Goal: Information Seeking & Learning: Find specific page/section

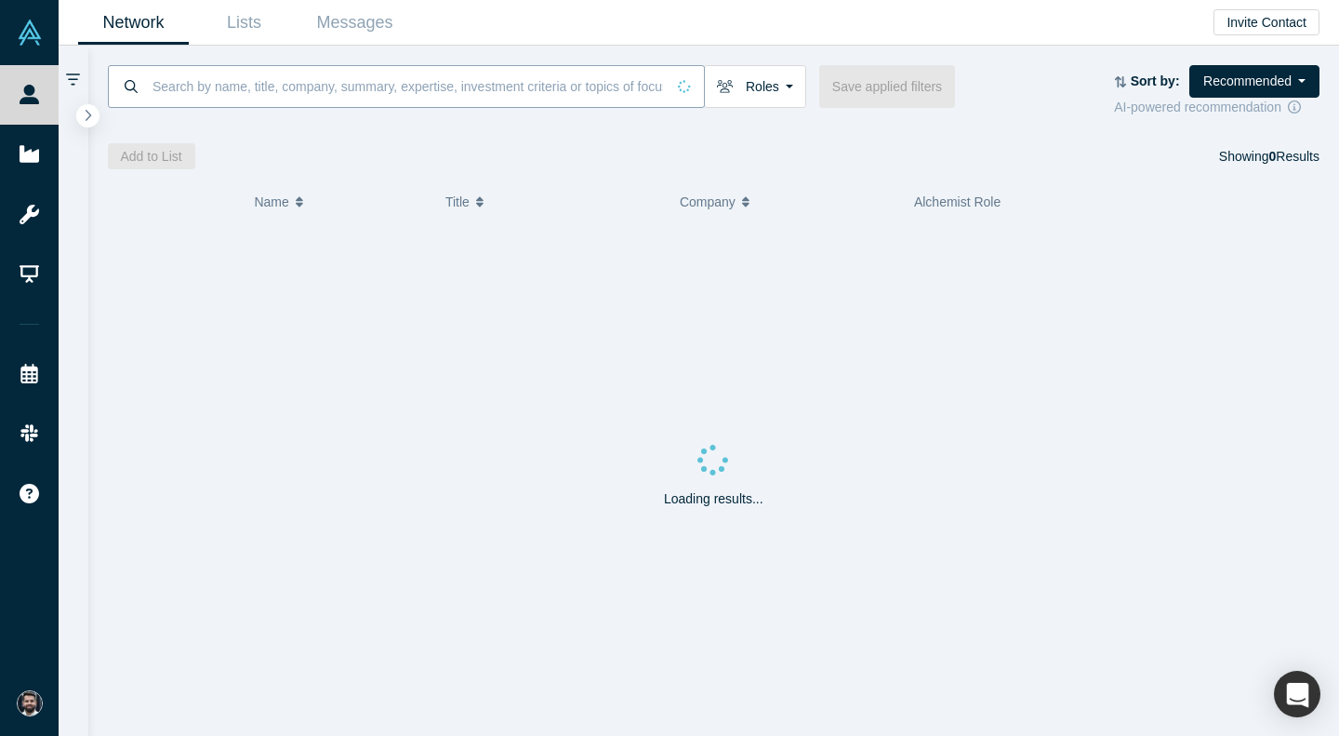
click at [217, 86] on input at bounding box center [408, 86] width 514 height 44
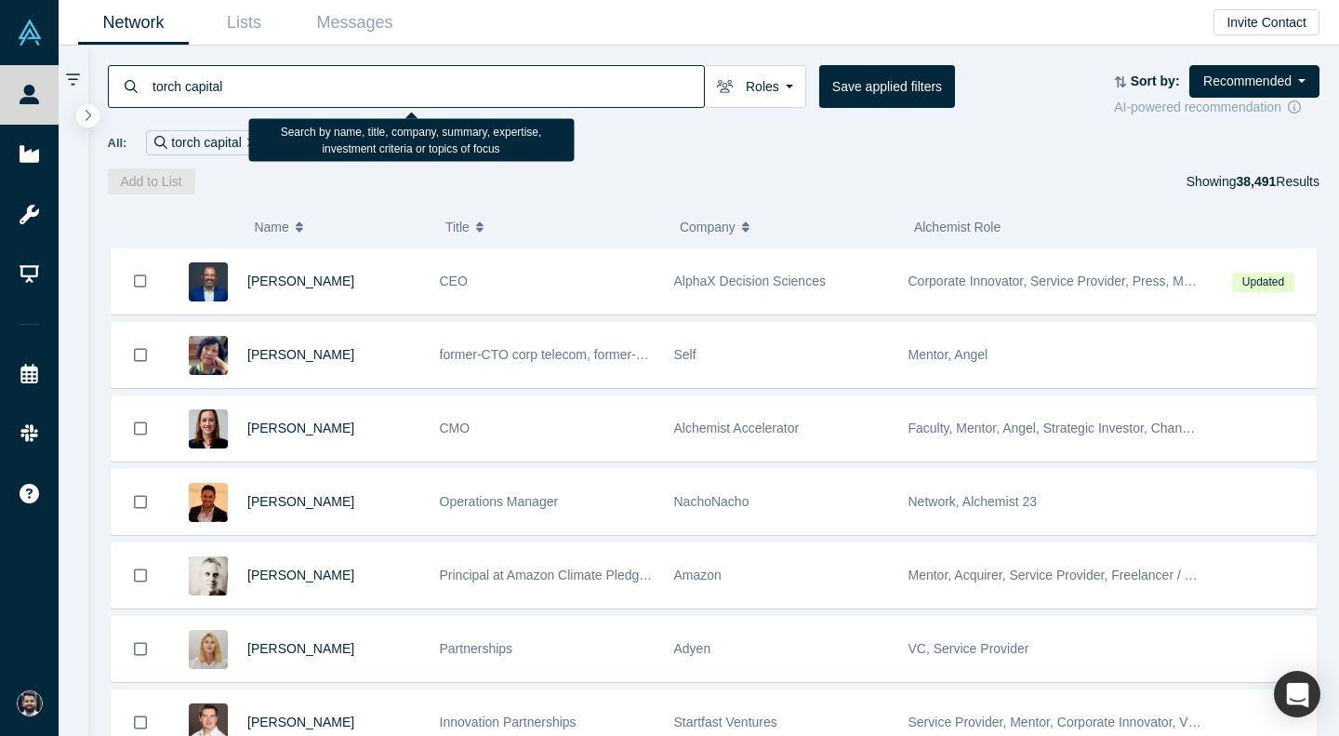
type input "torch capital"
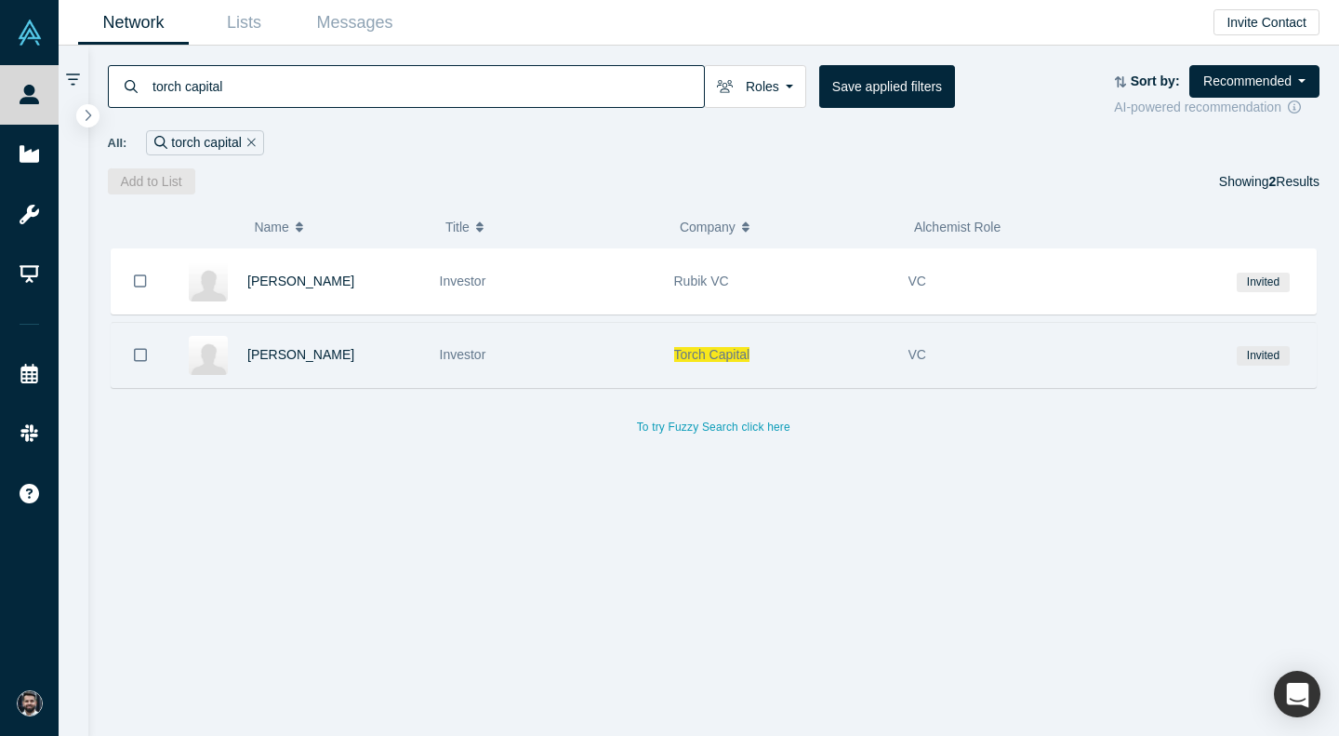
click at [274, 363] on div "[PERSON_NAME]" at bounding box center [333, 355] width 173 height 64
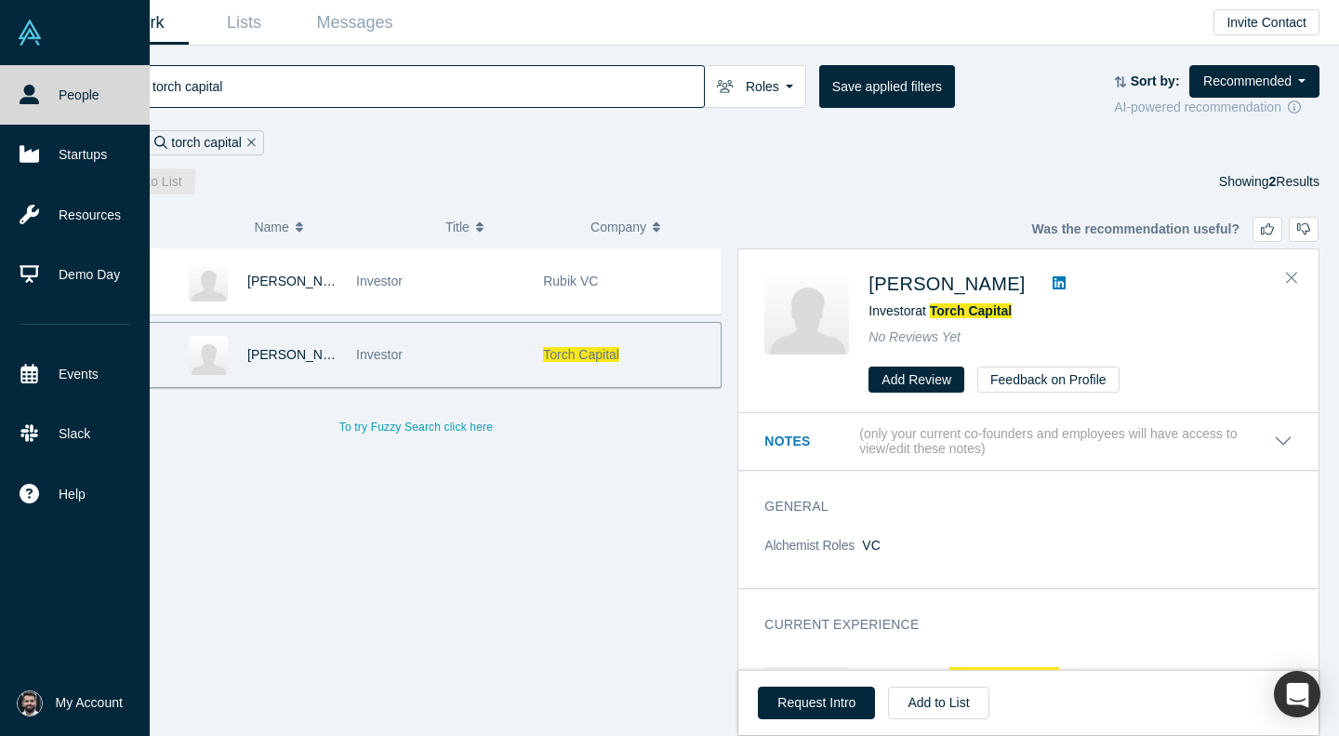
click at [44, 38] on link at bounding box center [75, 32] width 150 height 65
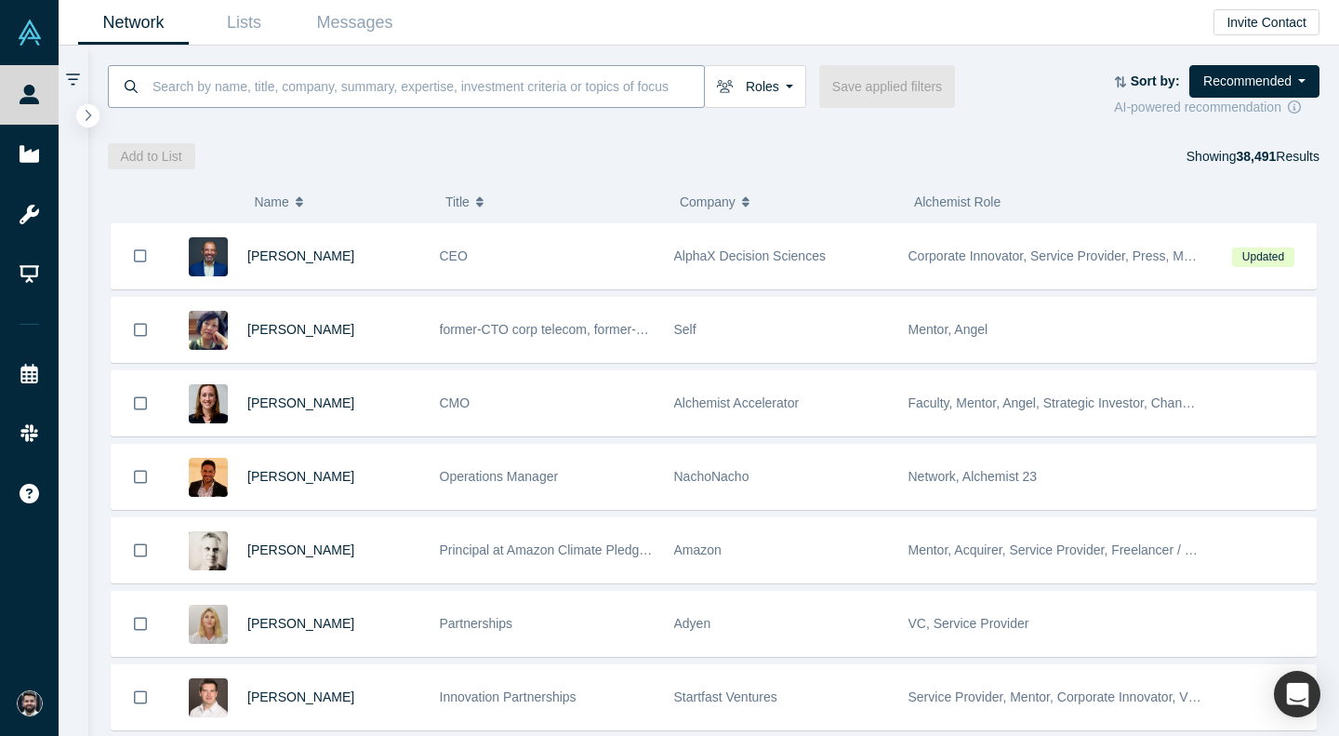
click at [626, 100] on input at bounding box center [427, 86] width 553 height 44
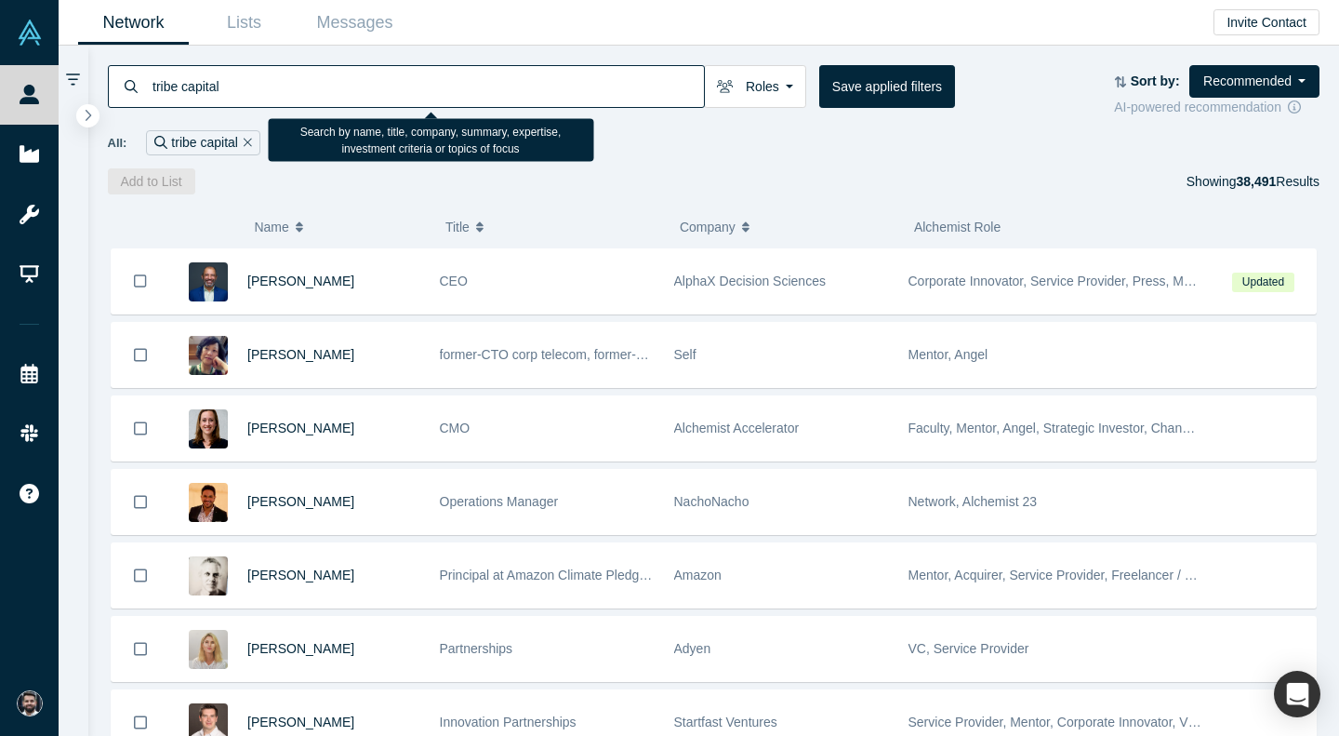
type input "tribe capital"
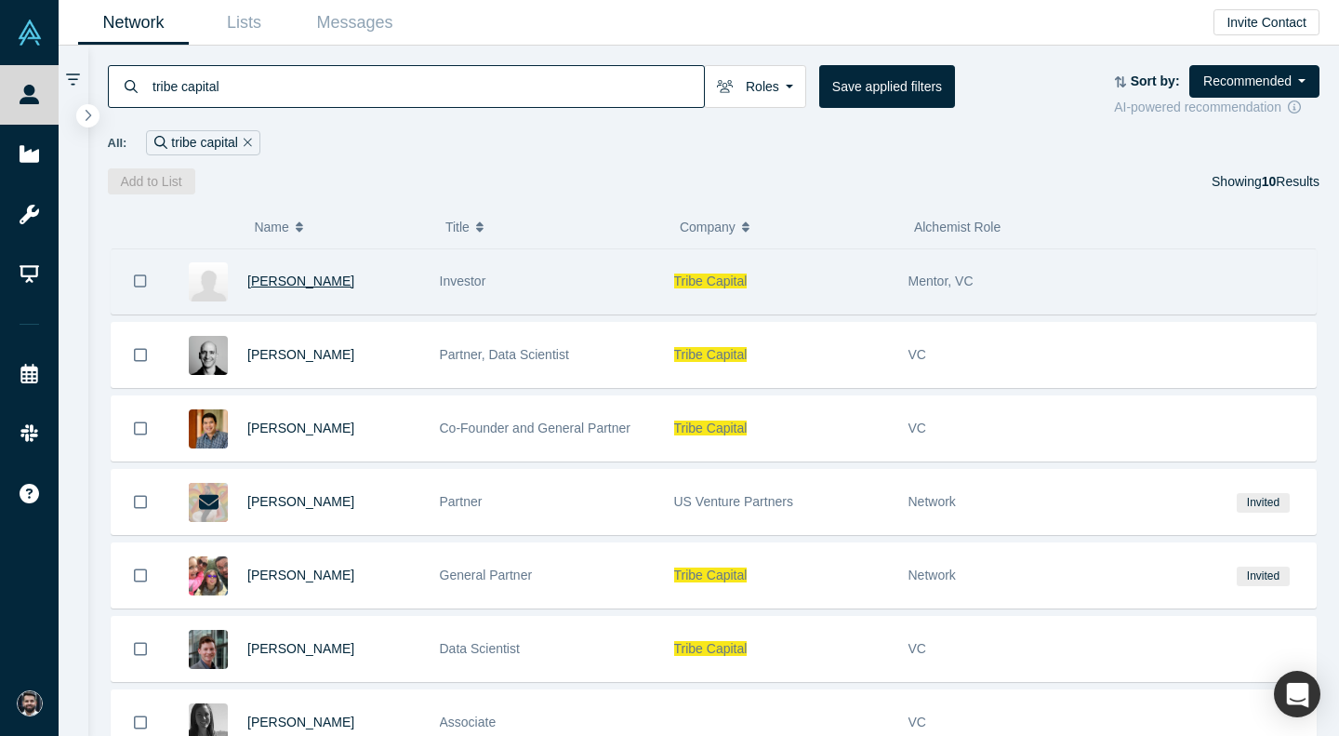
click at [261, 287] on span "[PERSON_NAME]" at bounding box center [300, 280] width 107 height 15
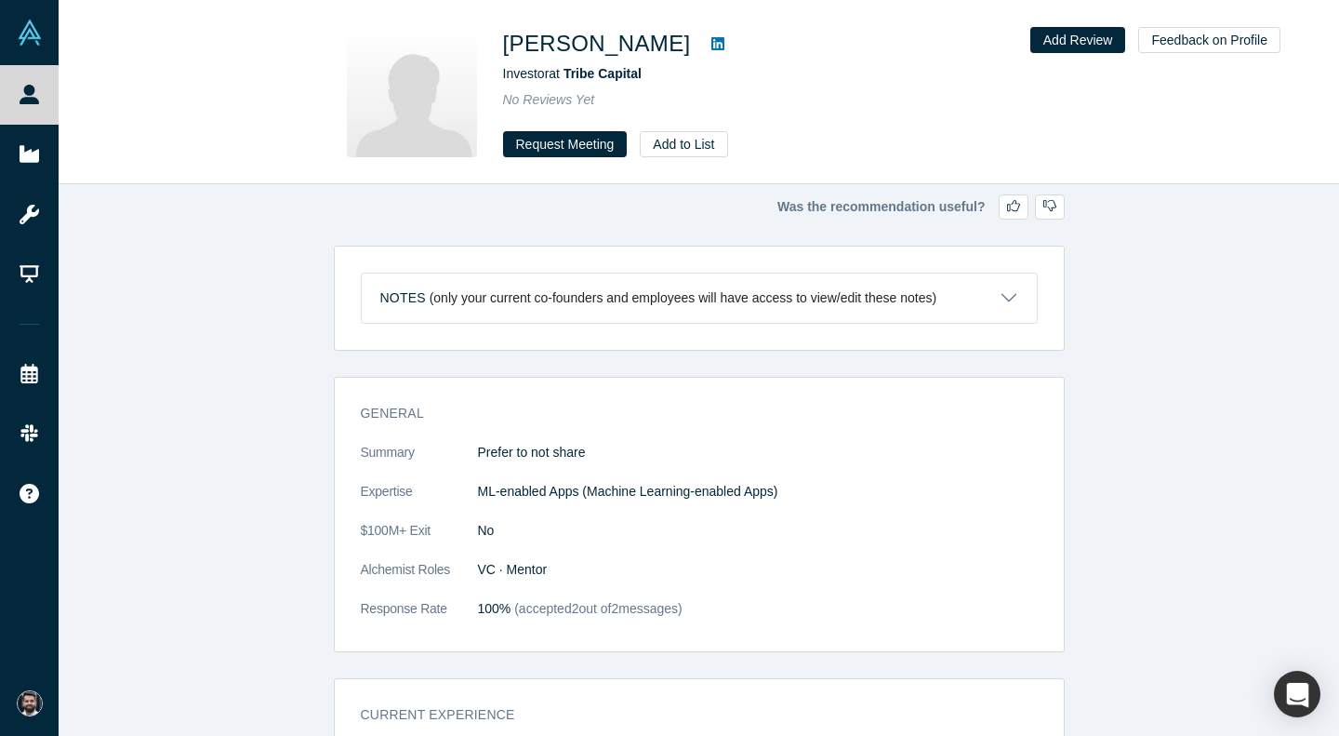
click at [711, 45] on icon at bounding box center [717, 43] width 13 height 13
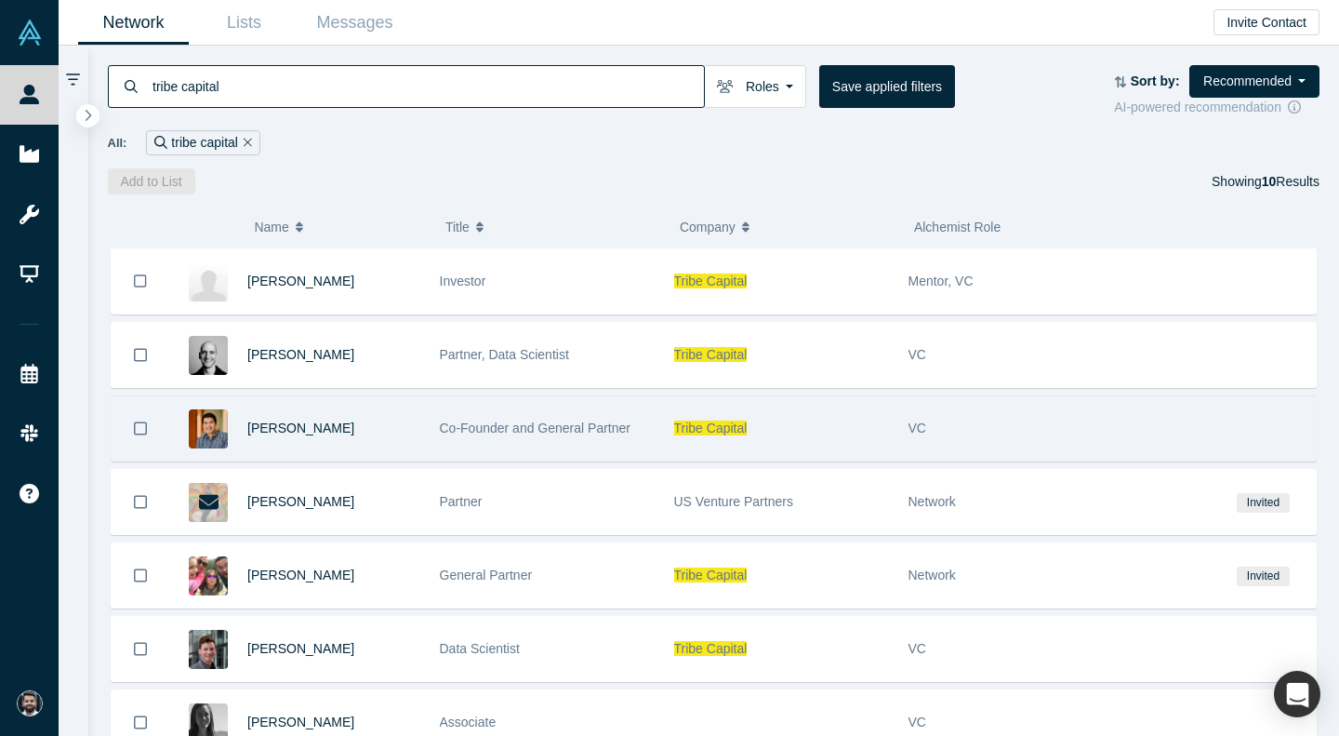
scroll to position [80, 0]
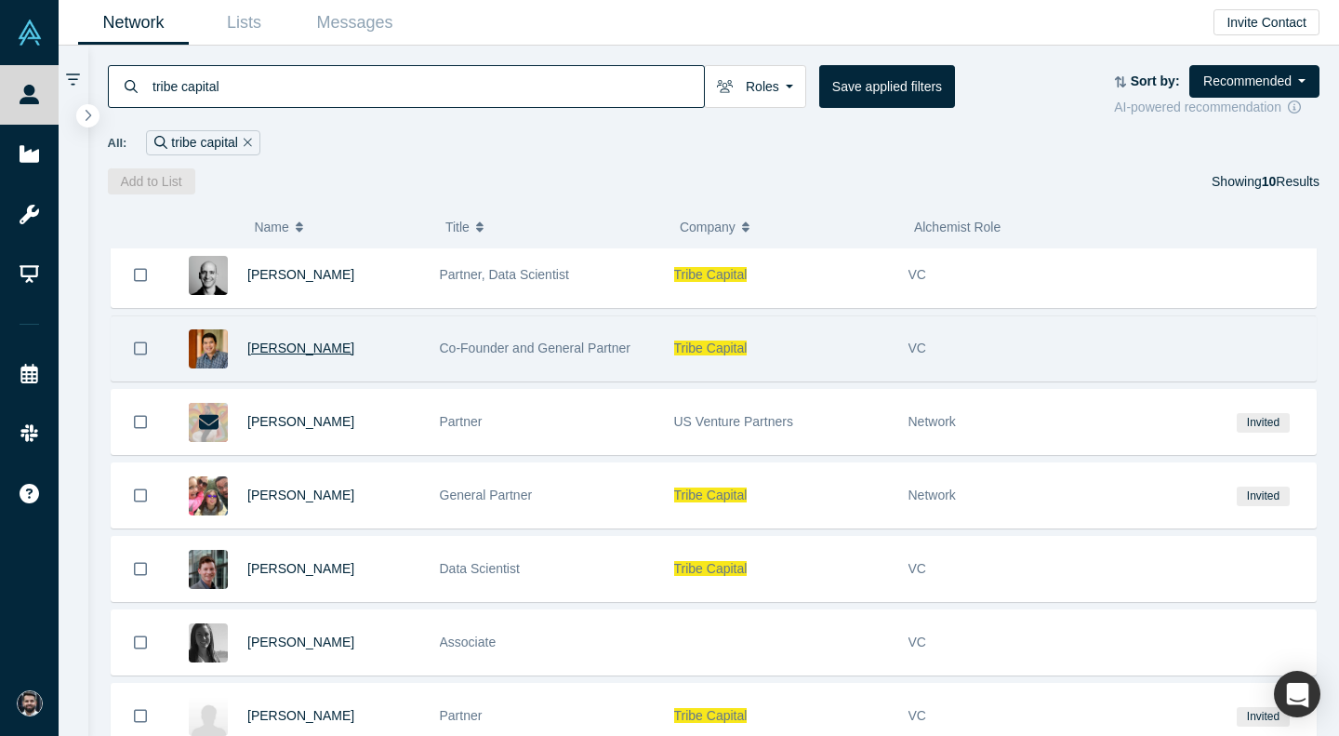
click at [298, 350] on span "[PERSON_NAME]" at bounding box center [300, 347] width 107 height 15
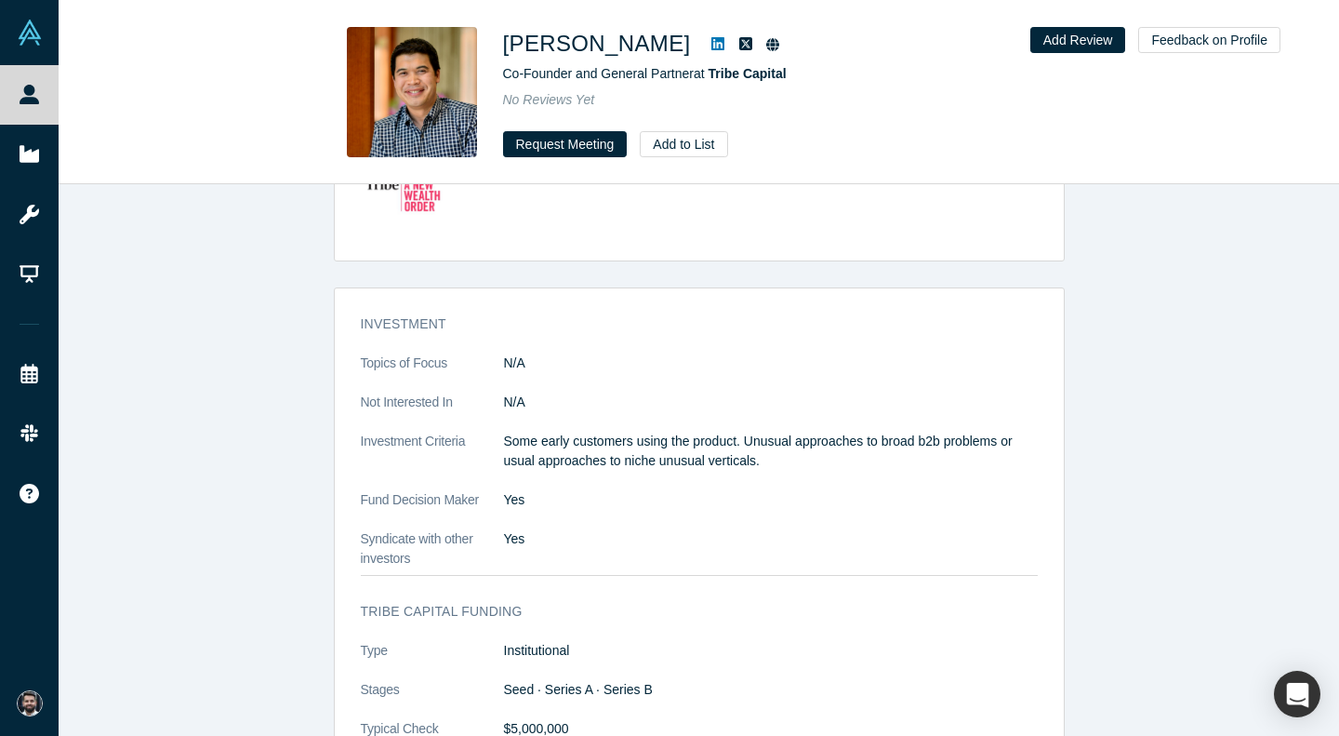
scroll to position [1706, 0]
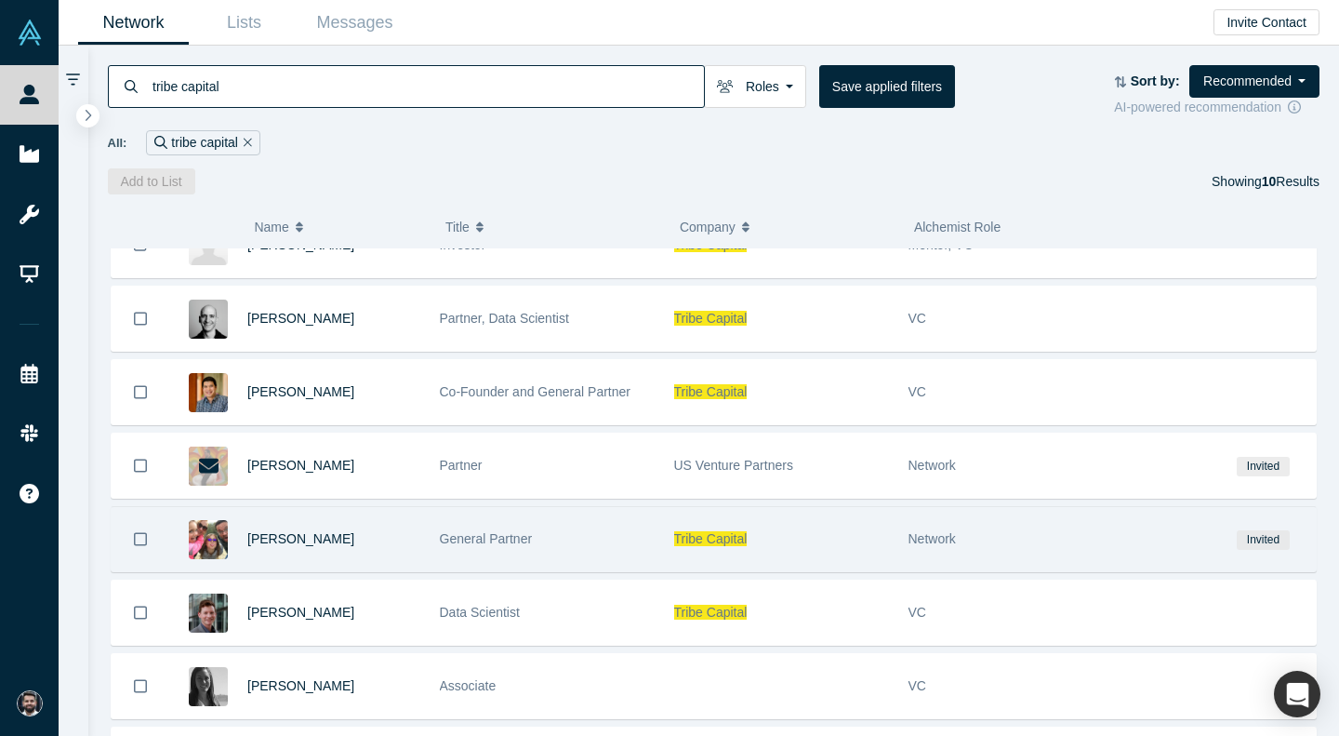
scroll to position [32, 0]
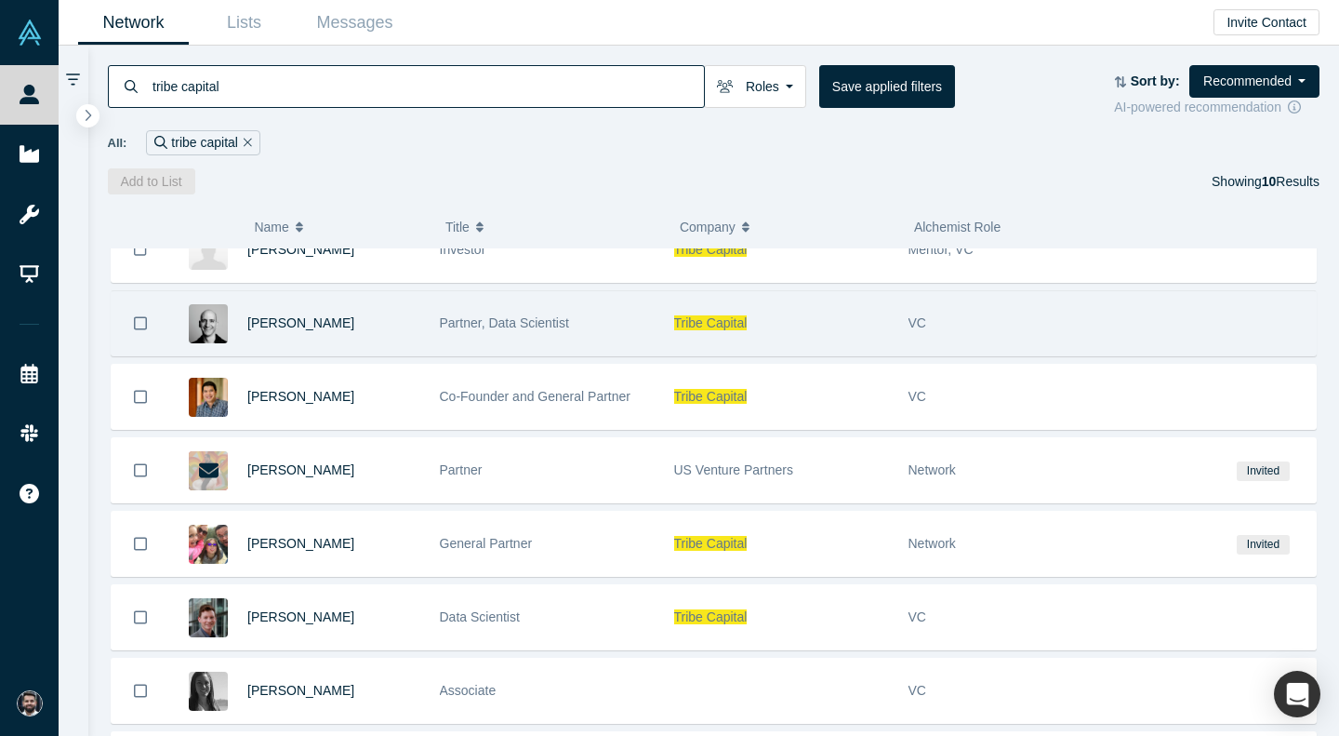
click at [288, 332] on div "[PERSON_NAME]" at bounding box center [333, 323] width 173 height 64
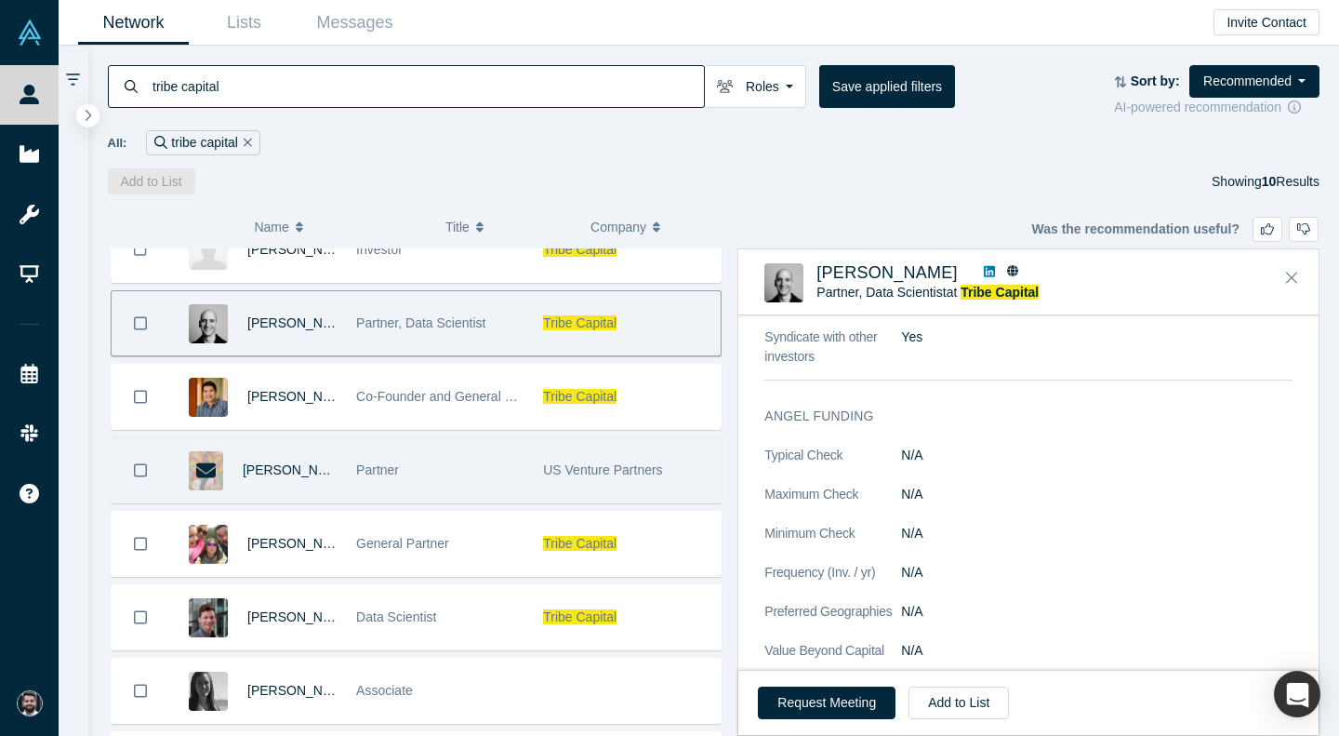
scroll to position [291, 0]
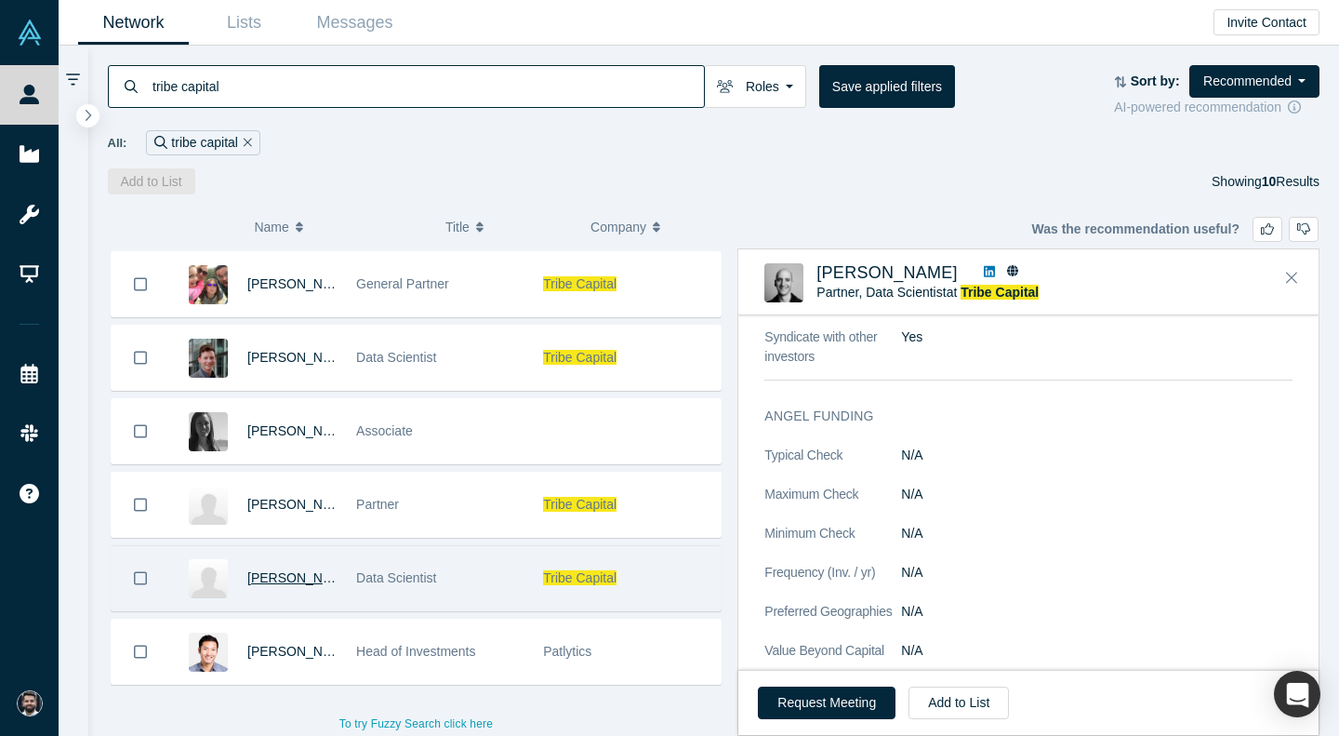
click at [282, 579] on span "[PERSON_NAME]" at bounding box center [300, 577] width 107 height 15
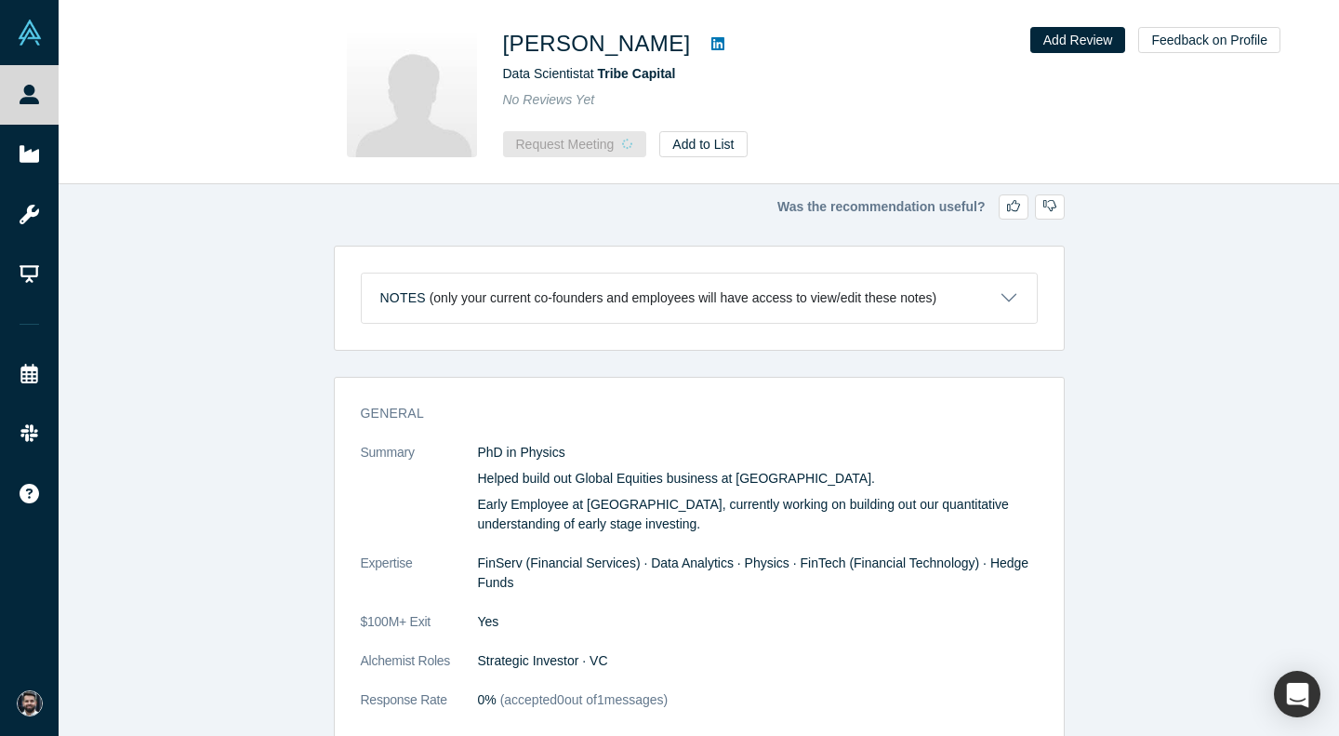
scroll to position [589, 0]
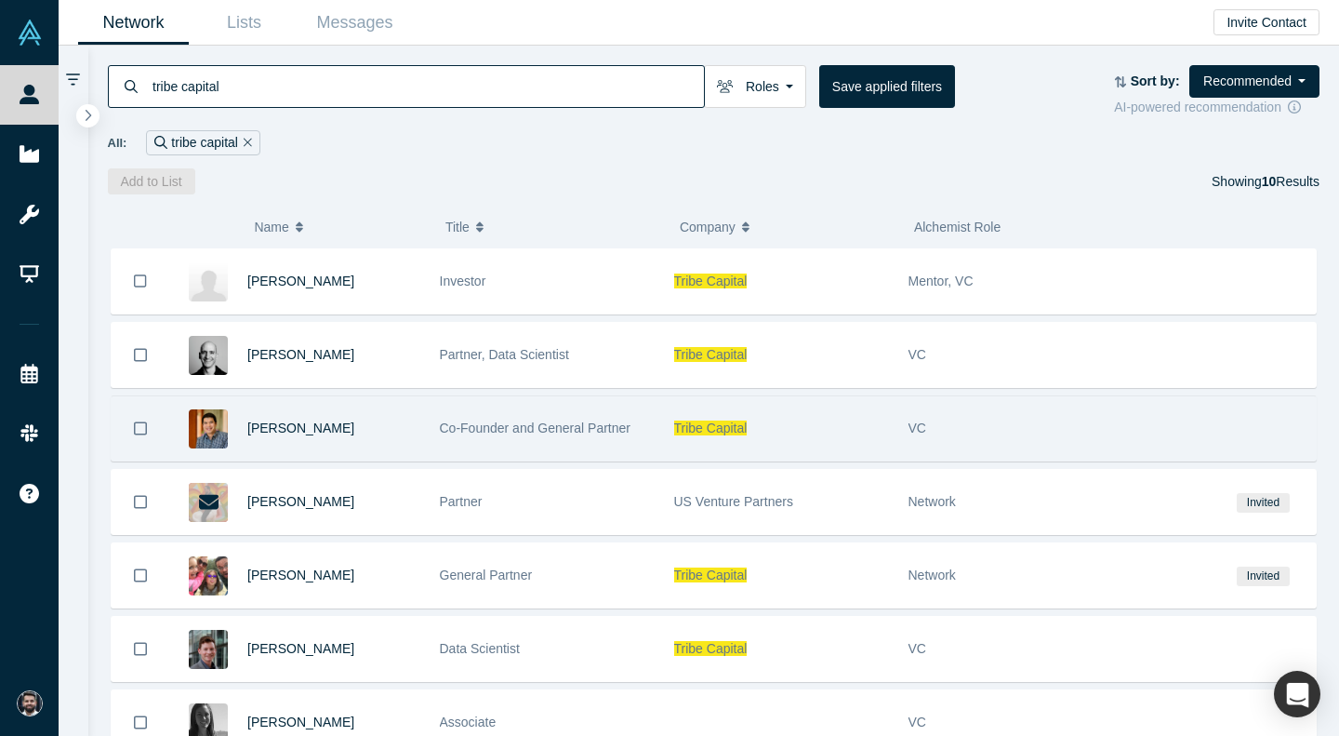
click at [303, 437] on div "[PERSON_NAME]" at bounding box center [333, 428] width 173 height 64
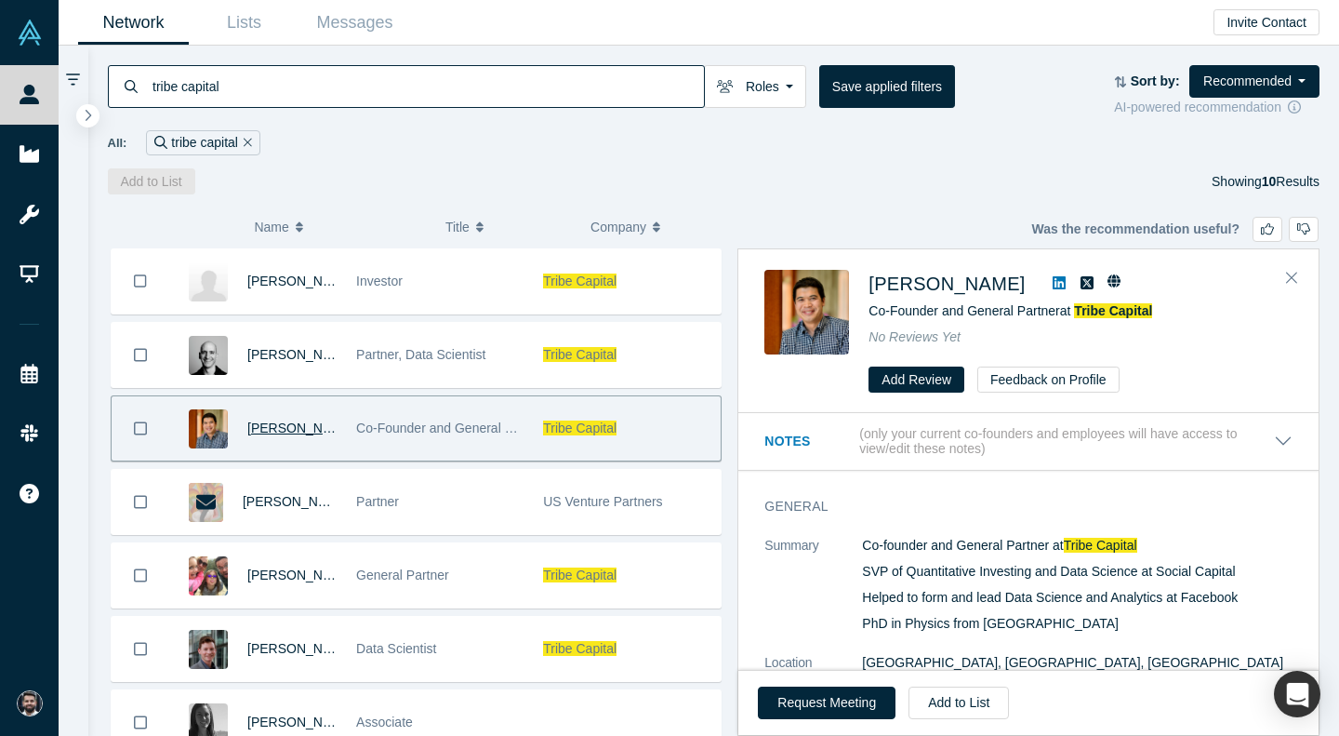
click at [280, 429] on span "[PERSON_NAME]" at bounding box center [300, 427] width 107 height 15
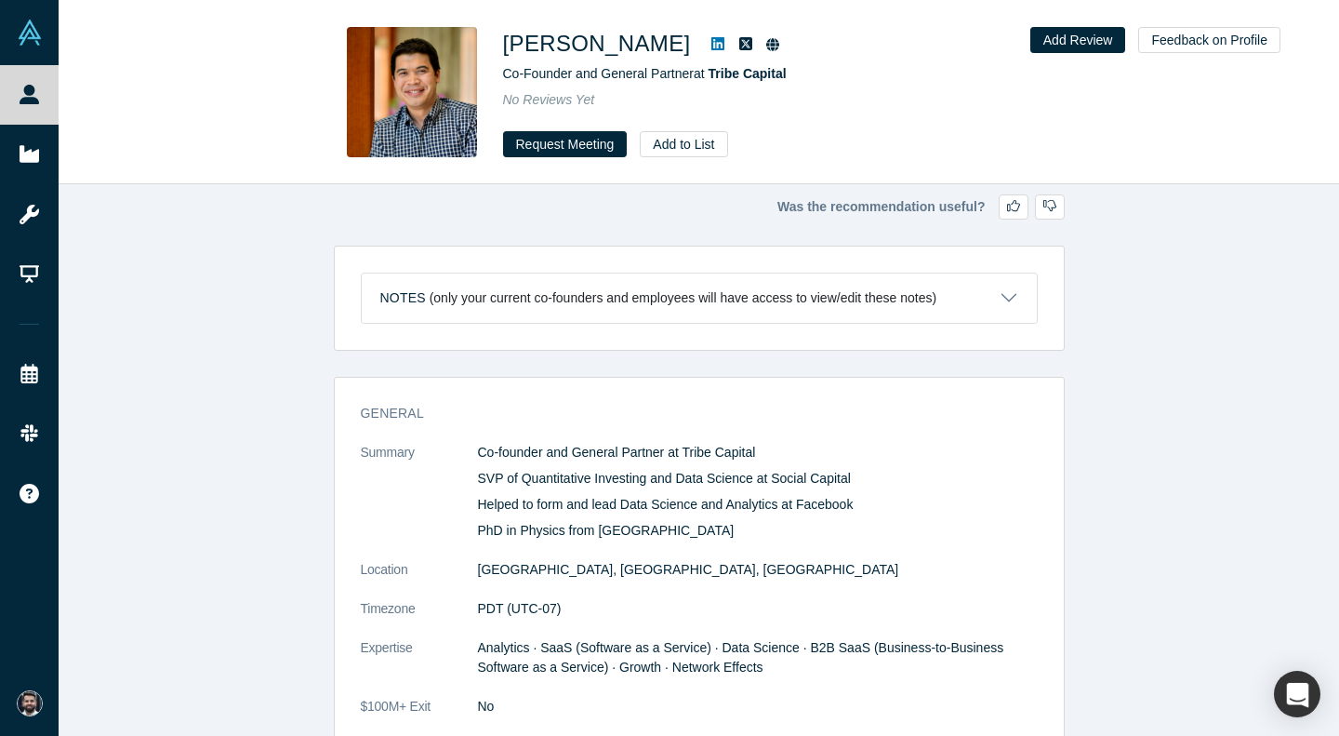
click at [711, 46] on icon at bounding box center [717, 43] width 13 height 15
